Goal: Task Accomplishment & Management: Manage account settings

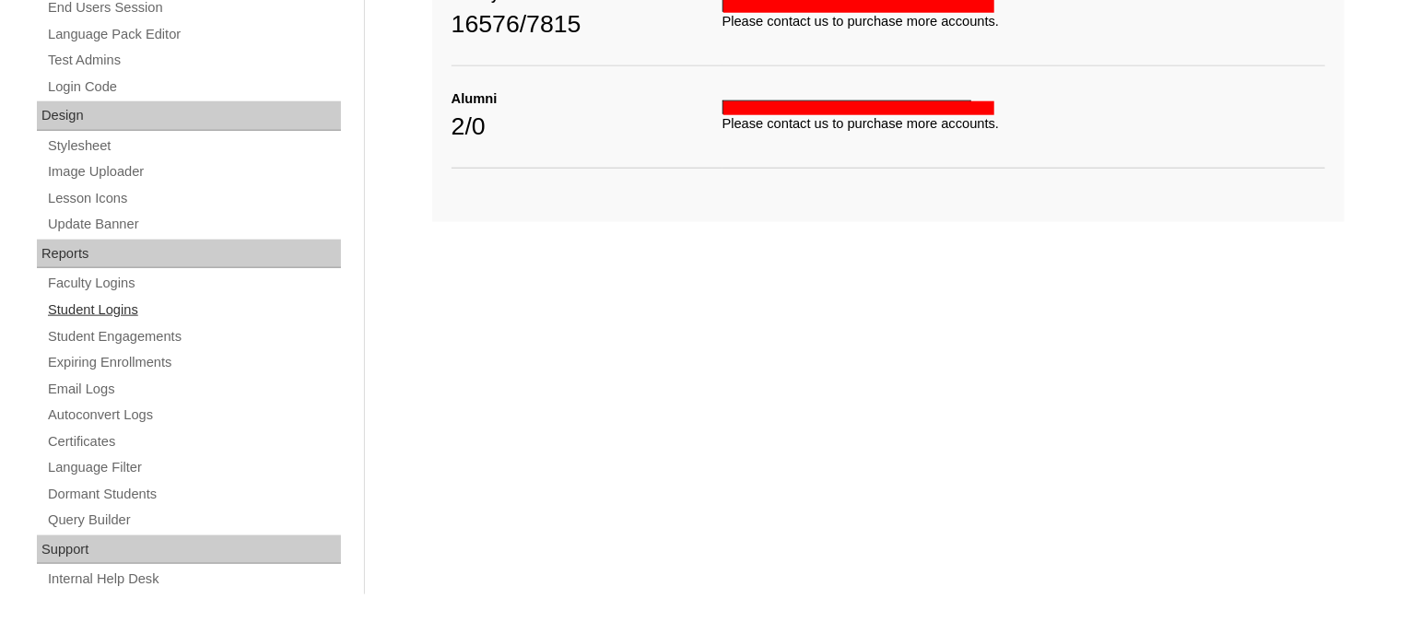
scroll to position [876, 0]
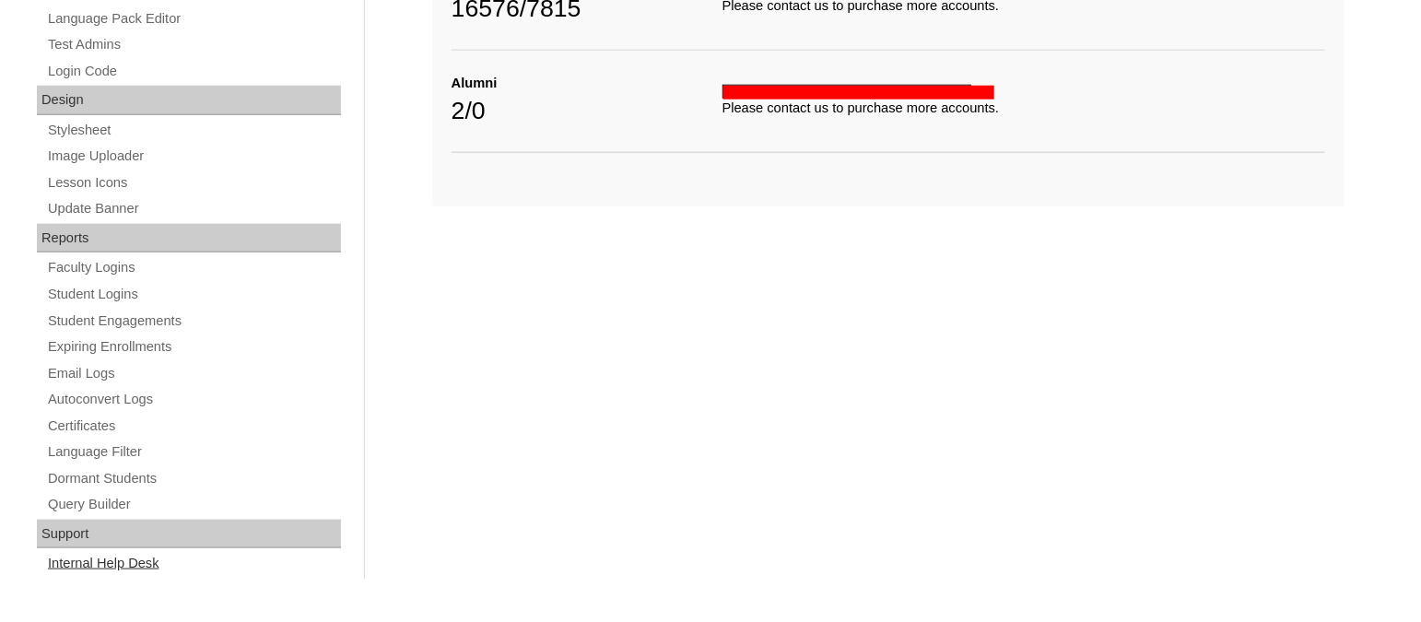
click at [116, 562] on link "Internal Help Desk" at bounding box center [193, 563] width 295 height 23
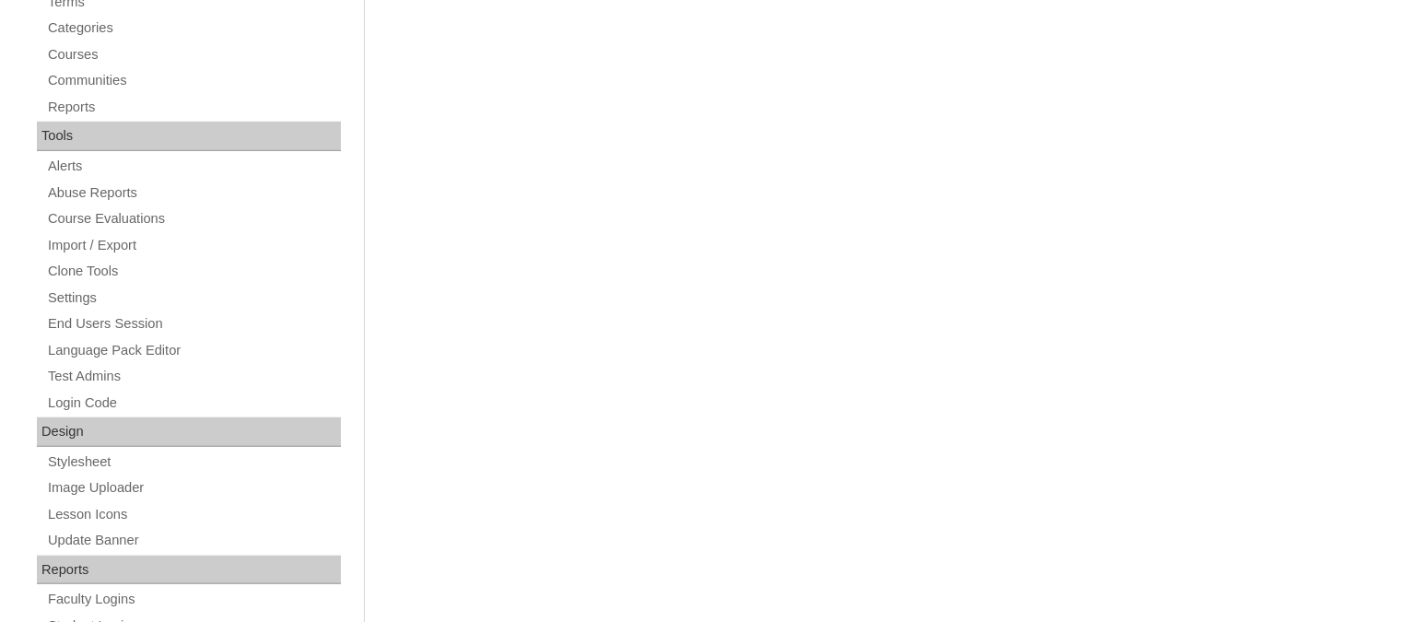
scroll to position [541, 0]
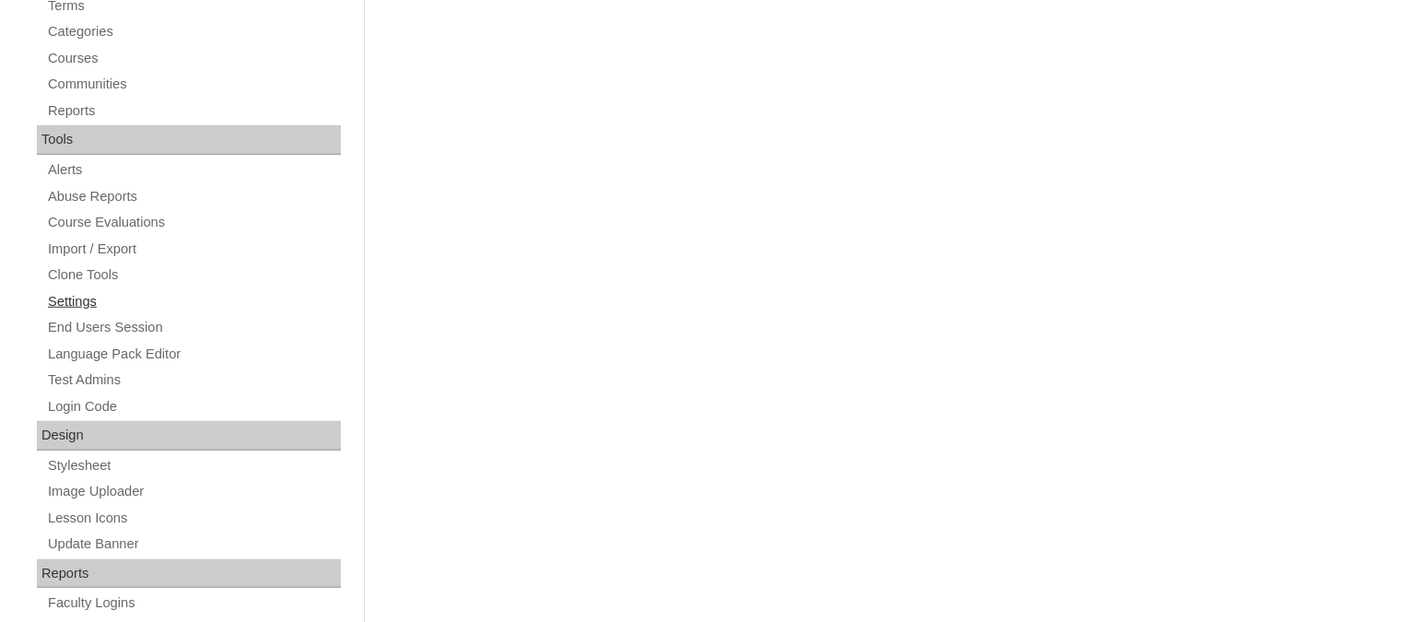
click at [76, 308] on link "Settings" at bounding box center [193, 301] width 295 height 23
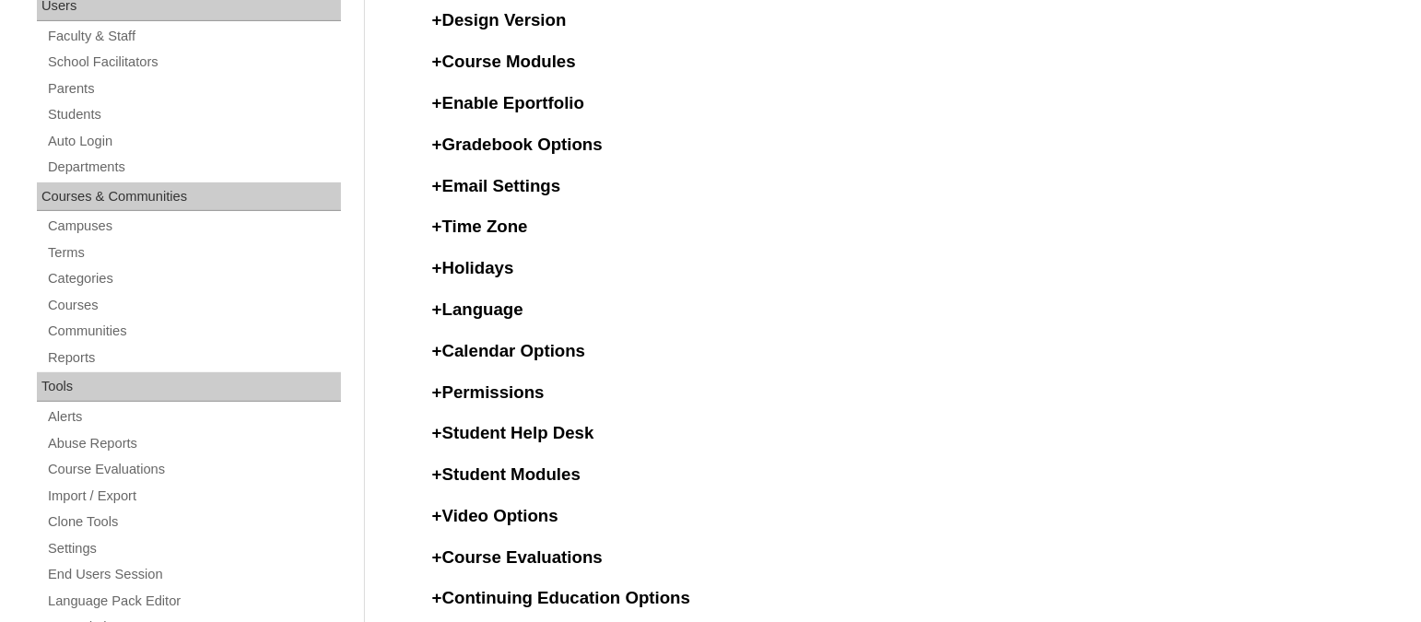
scroll to position [297, 0]
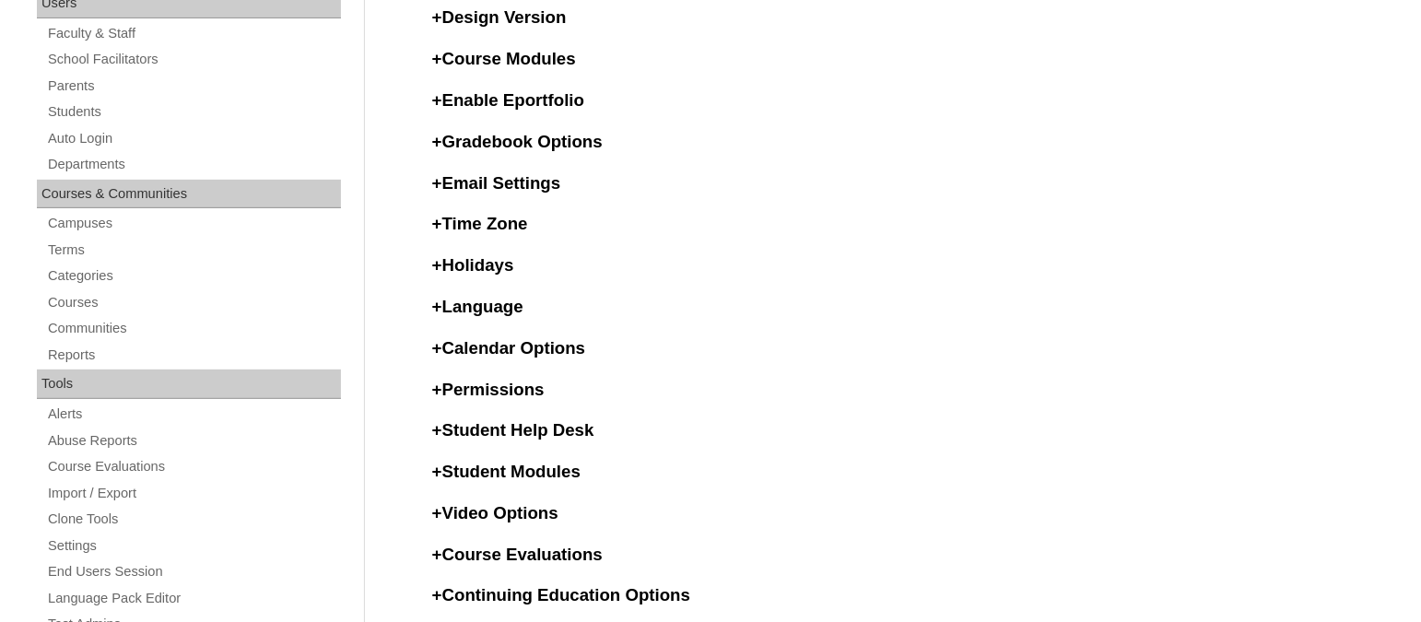
click at [507, 187] on h3 "+ Email Settings" at bounding box center [888, 183] width 912 height 24
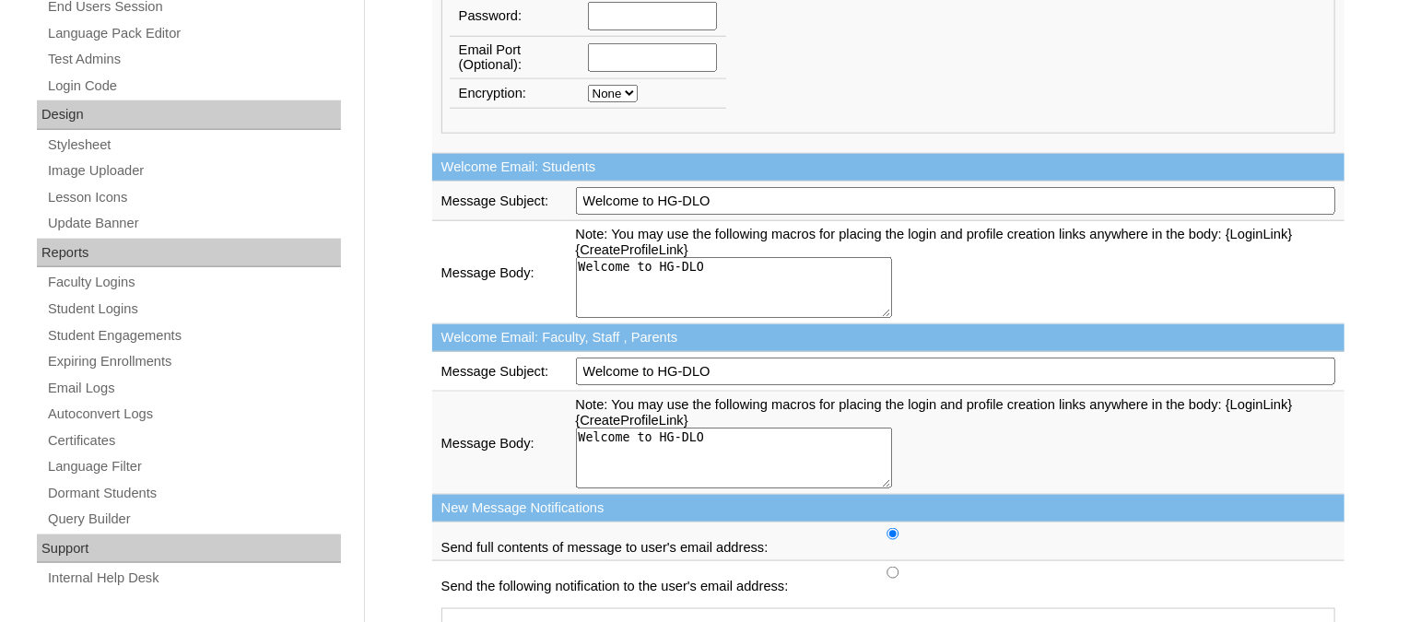
scroll to position [916, 0]
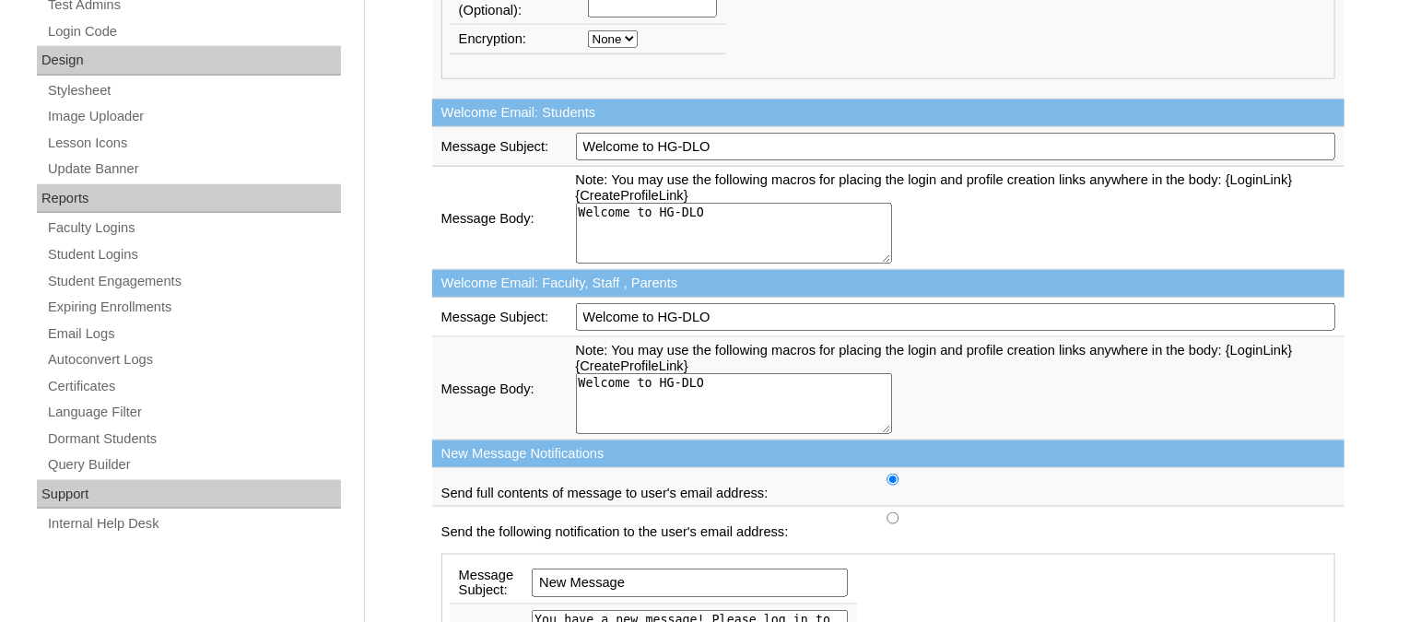
click at [750, 298] on td "Welcome Email: Faculty, Staff , Parents" at bounding box center [888, 284] width 912 height 28
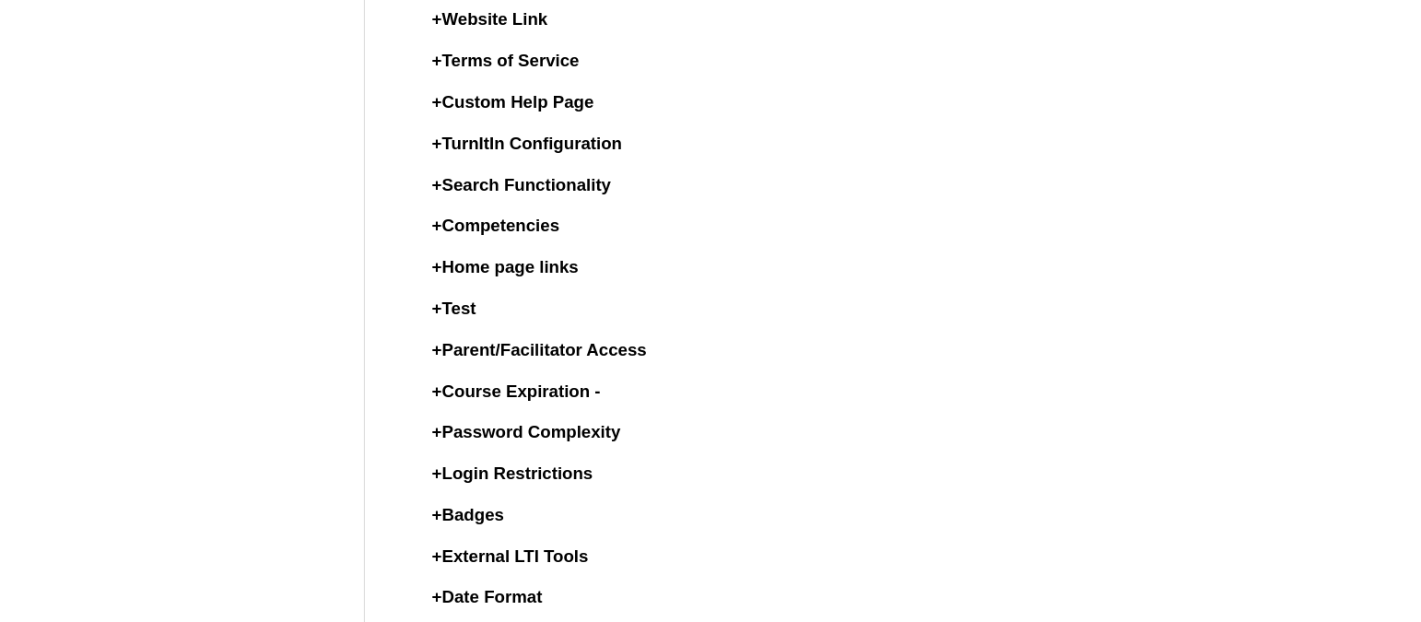
scroll to position [2716, 0]
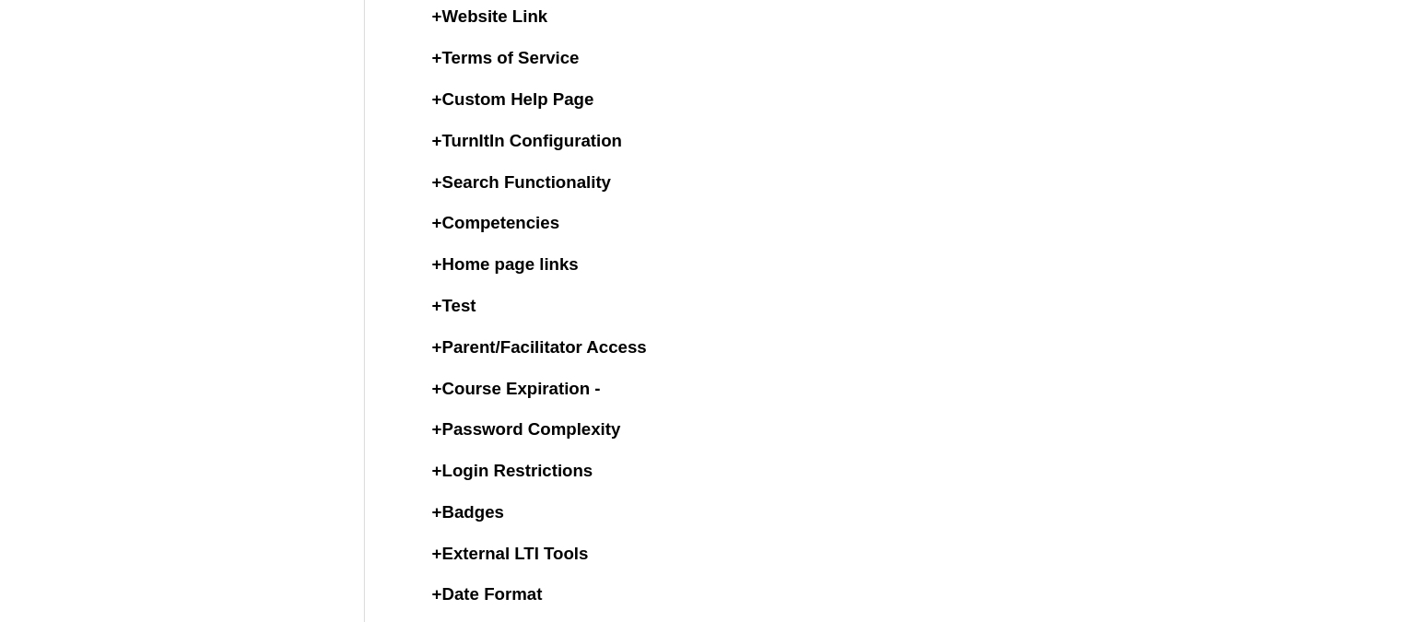
click at [564, 359] on h3 "+ Parent/Facilitator Access" at bounding box center [888, 347] width 912 height 24
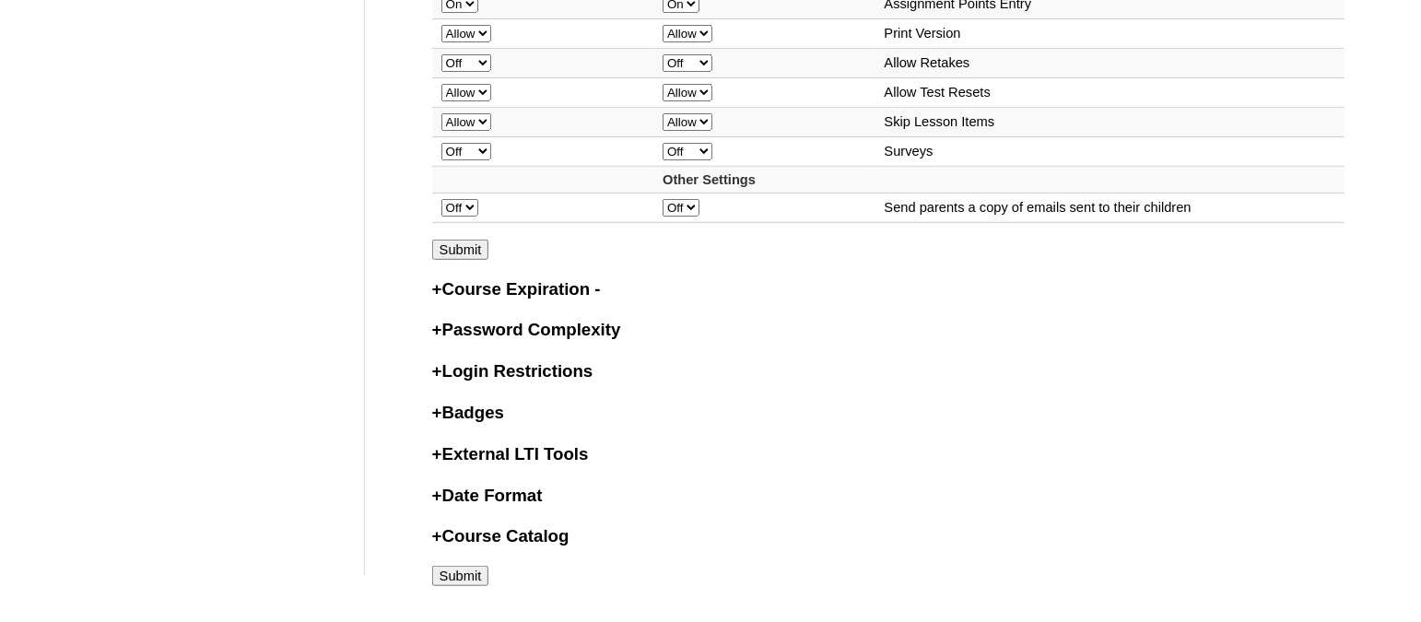
scroll to position [3781, 0]
click at [568, 342] on h3 "+ Password Complexity" at bounding box center [888, 330] width 912 height 24
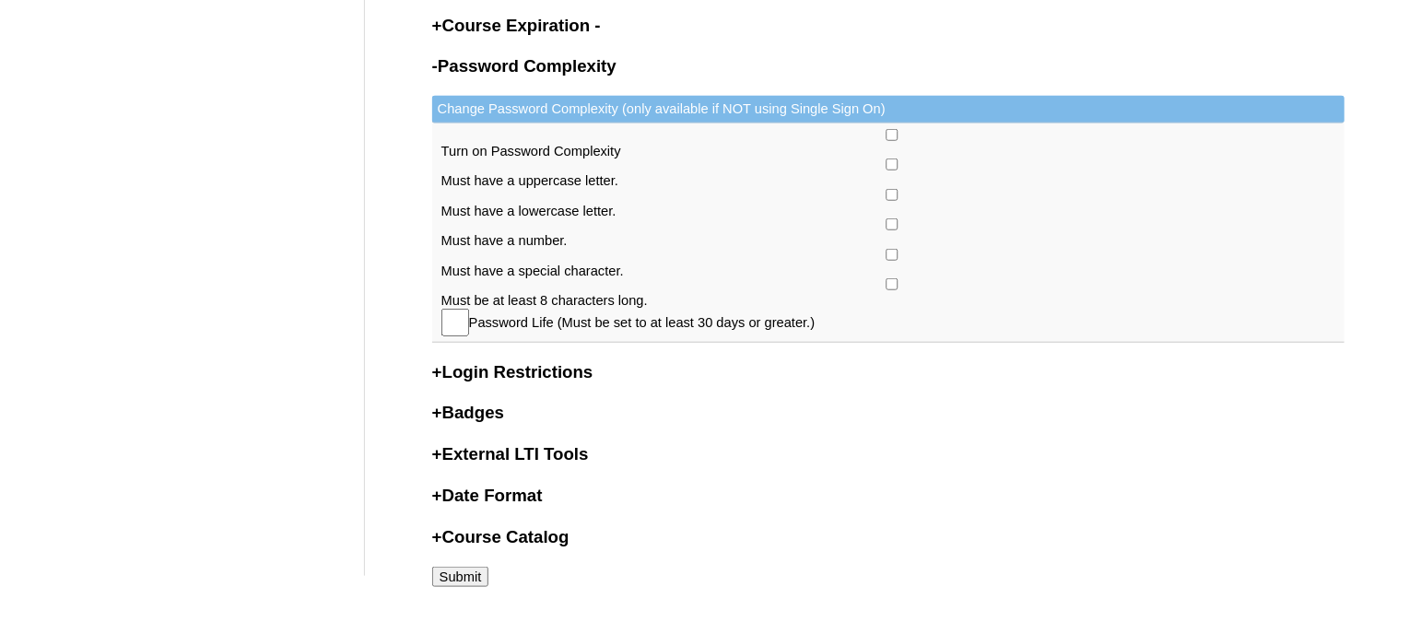
scroll to position [4114, 0]
click at [557, 384] on h3 "+ Login Restrictions" at bounding box center [888, 372] width 912 height 24
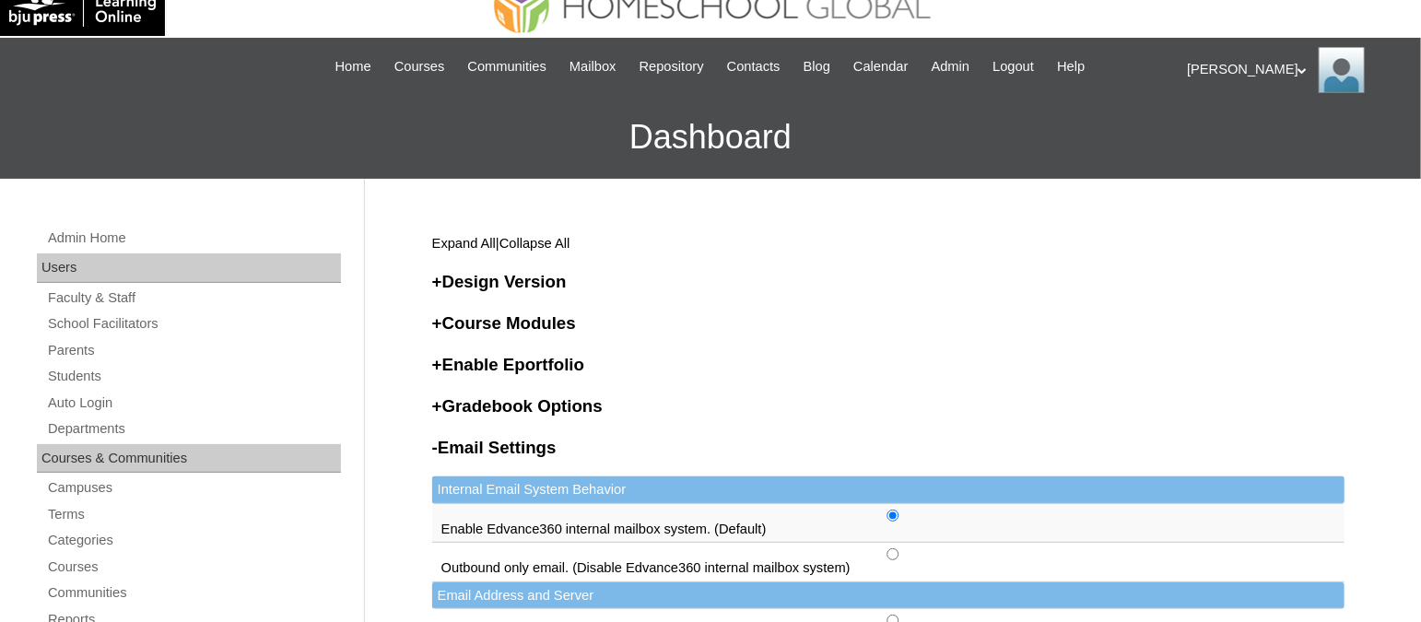
scroll to position [22, 0]
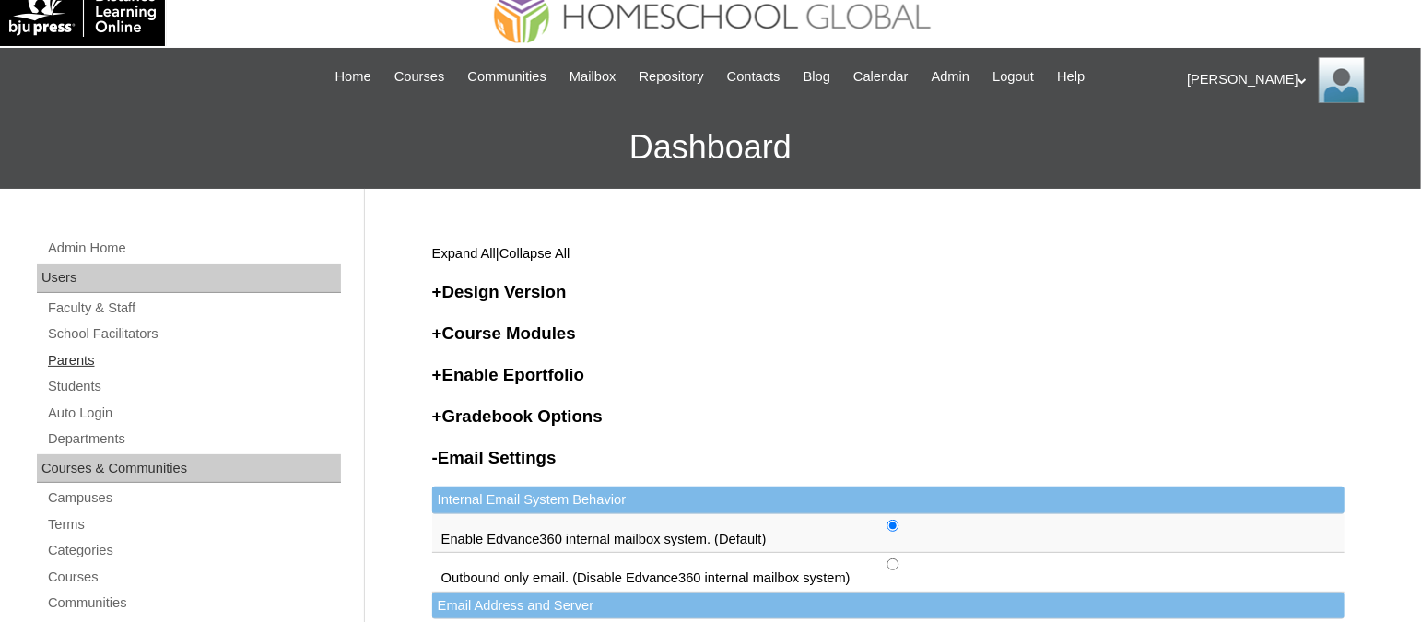
click at [81, 356] on link "Parents" at bounding box center [193, 360] width 295 height 23
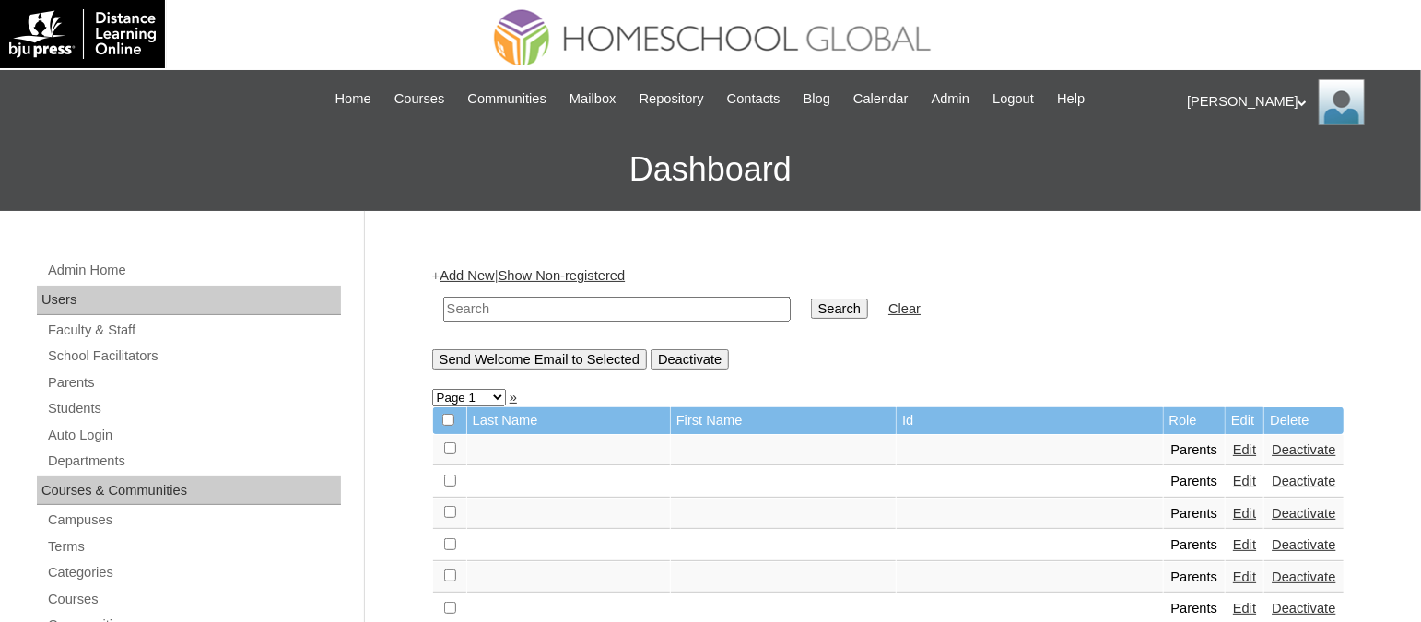
click at [545, 306] on input "text" at bounding box center [616, 309] width 347 height 25
paste input "TOUCHPH2025-MHS010174"
type input "TOUCHPH2025-MHS010174"
click at [811, 299] on input "Search" at bounding box center [839, 309] width 57 height 20
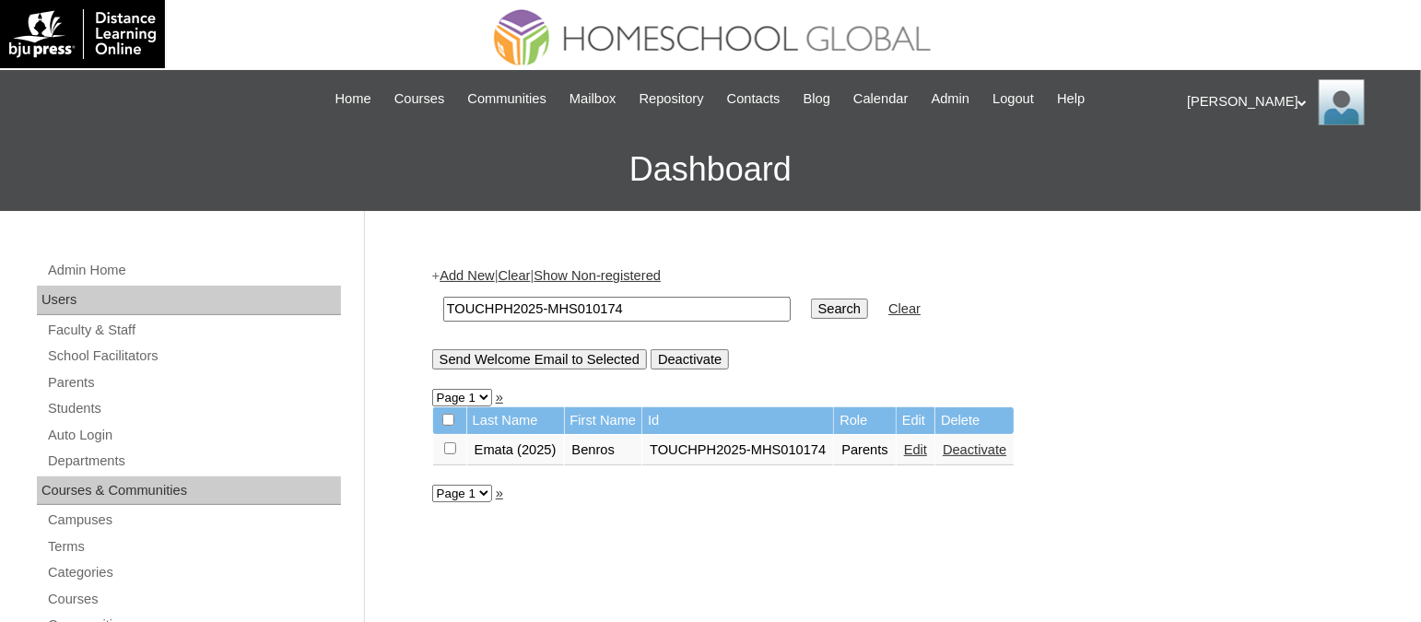
click at [910, 443] on link "Edit" at bounding box center [915, 449] width 23 height 15
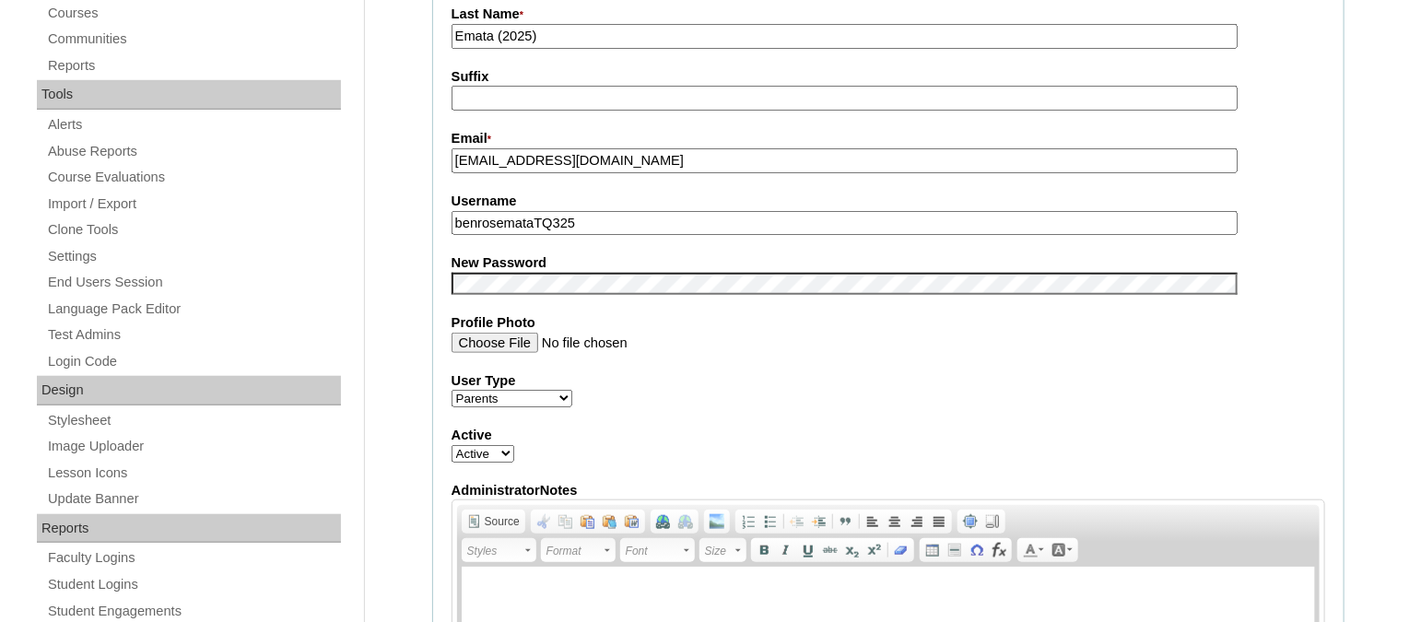
scroll to position [591, 0]
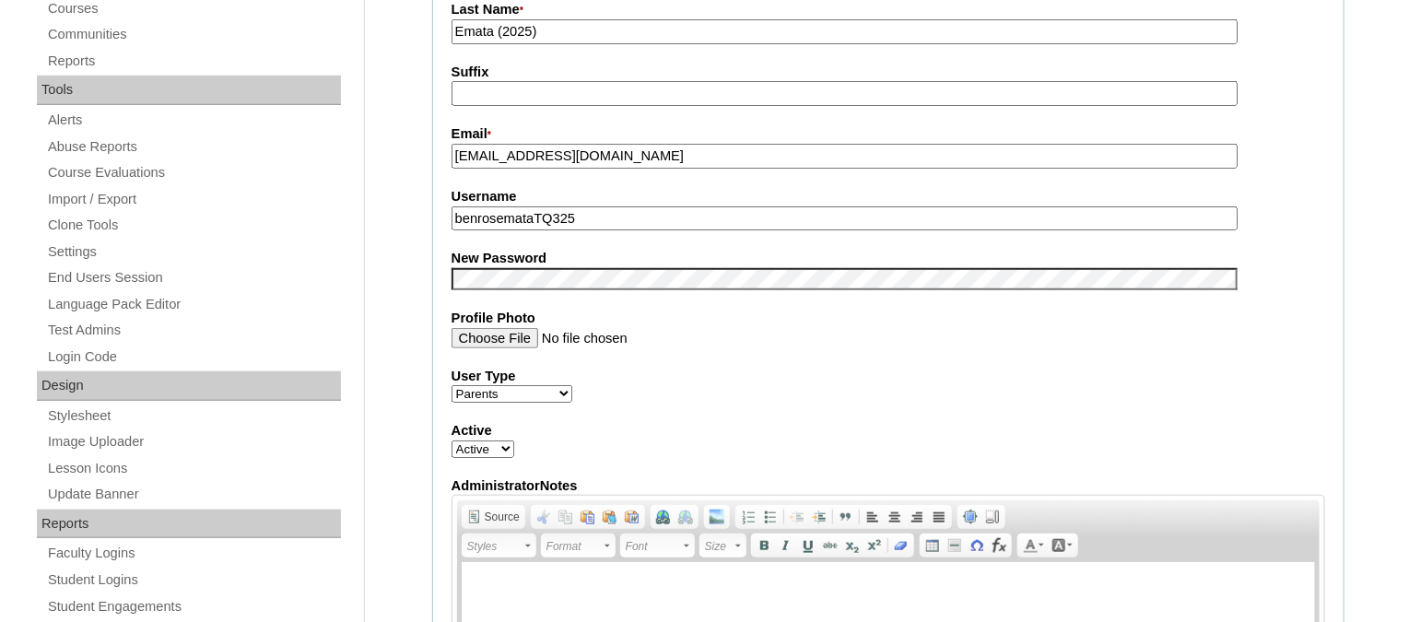
click at [656, 309] on label "Profile Photo" at bounding box center [889, 318] width 874 height 19
click at [656, 328] on input "Profile Photo" at bounding box center [845, 338] width 786 height 20
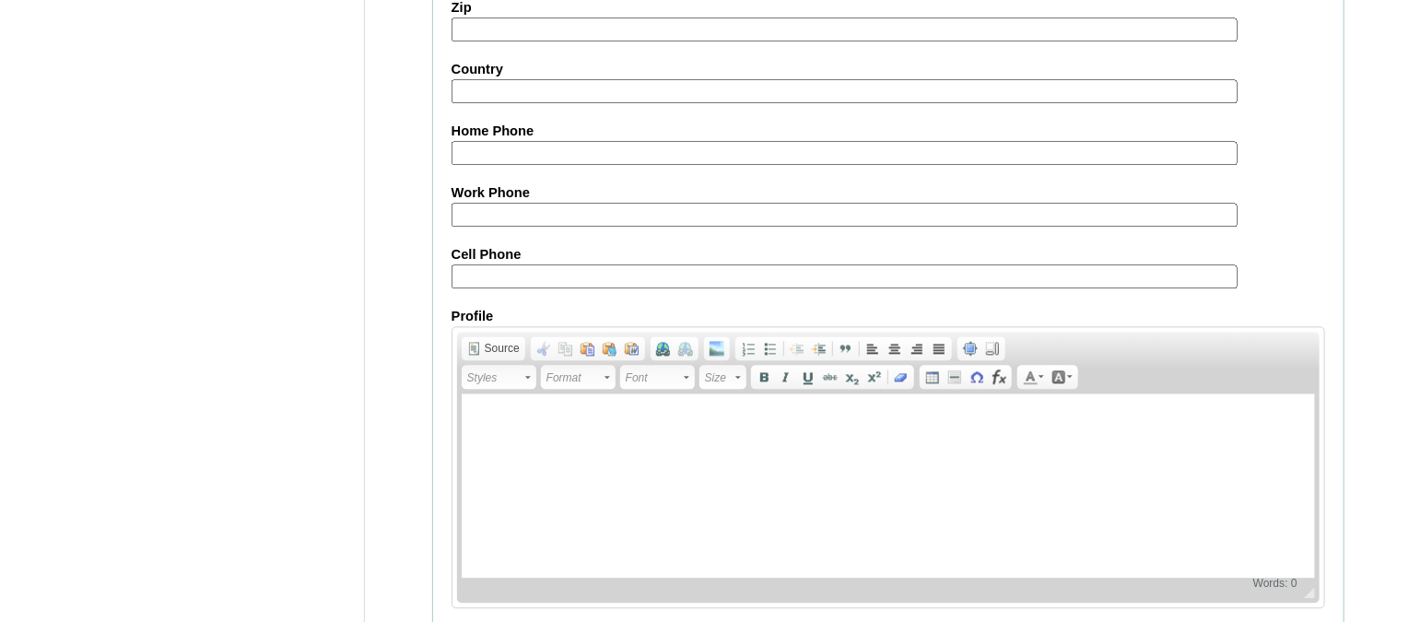
scroll to position [1767, 0]
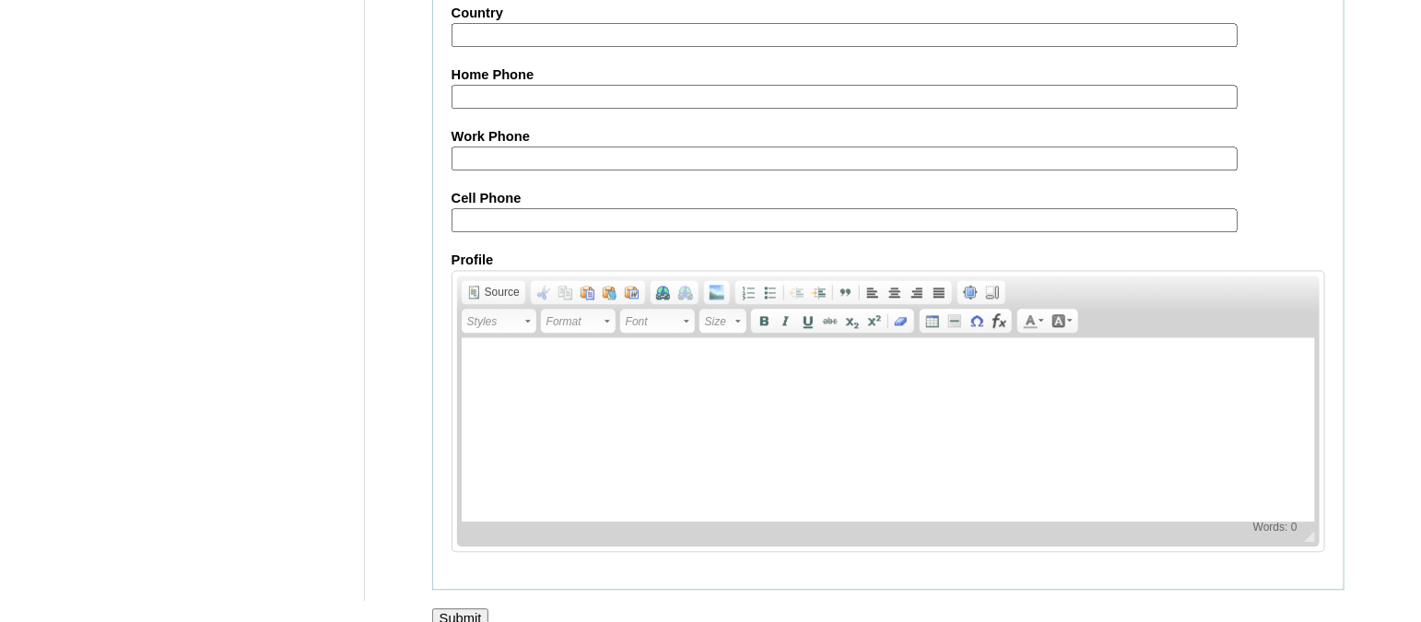
click at [479, 608] on input "Submit" at bounding box center [460, 618] width 57 height 20
